Goal: Complete application form: Complete application form

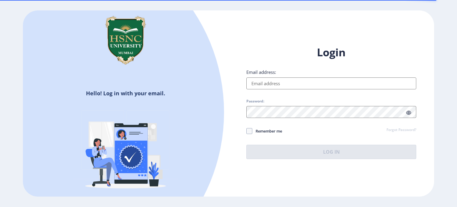
drag, startPoint x: 0, startPoint y: 0, endPoint x: 271, endPoint y: 81, distance: 283.3
click at [271, 81] on input "Email address:" at bounding box center [331, 83] width 170 height 12
type input "[EMAIL_ADDRESS][DOMAIN_NAME]"
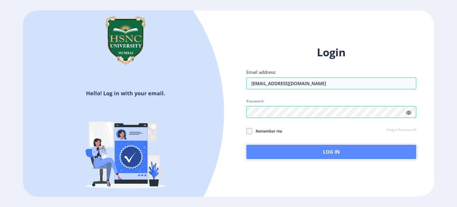
click at [294, 146] on button "Log In" at bounding box center [331, 152] width 170 height 14
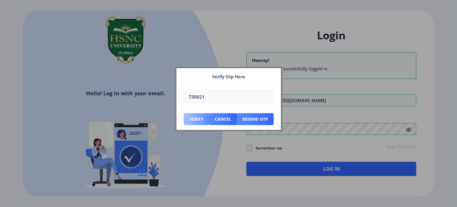
type input "730021"
click at [193, 117] on button "Verify" at bounding box center [197, 119] width 26 height 12
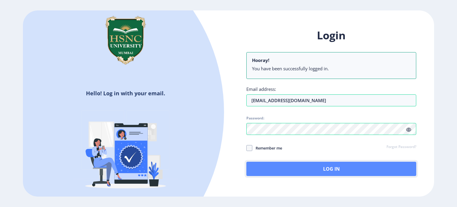
click at [298, 164] on button "Log In" at bounding box center [331, 169] width 170 height 14
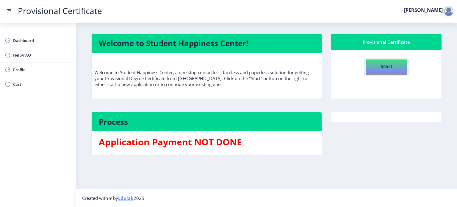
click at [382, 70] on h4 "Start" at bounding box center [387, 65] width 12 height 11
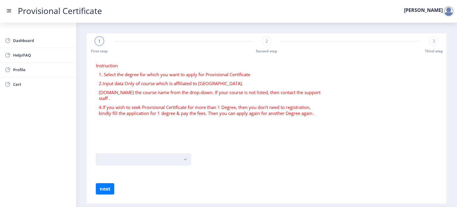
click at [167, 153] on button "button" at bounding box center [143, 159] width 95 height 12
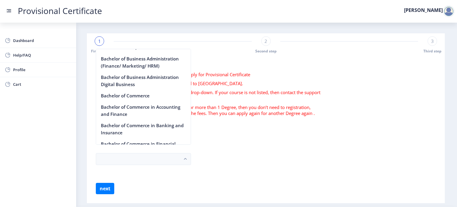
scroll to position [197, 0]
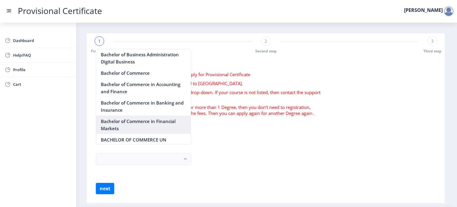
click at [126, 126] on nb-option "Bachelor of Commerce in Financial Markets" at bounding box center [143, 124] width 95 height 18
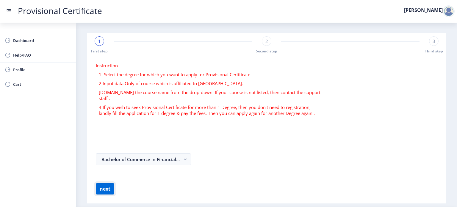
click at [109, 185] on button "next" at bounding box center [105, 188] width 18 height 11
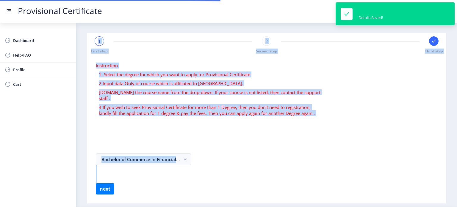
select select
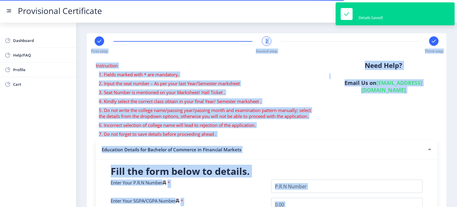
click at [270, 146] on nb-accordion-item-header "Education Details for Bachelor of Commerce in Financial Markets" at bounding box center [267, 149] width 342 height 19
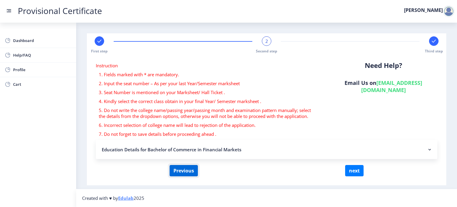
click at [183, 169] on button "Previous" at bounding box center [184, 170] width 28 height 11
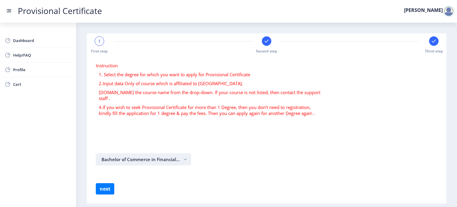
scroll to position [12, 0]
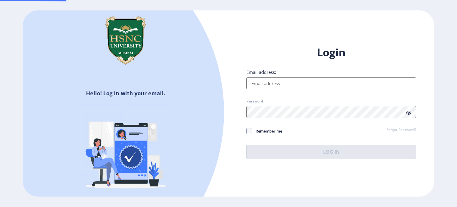
type input "[EMAIL_ADDRESS][DOMAIN_NAME]"
